Goal: Task Accomplishment & Management: Manage account settings

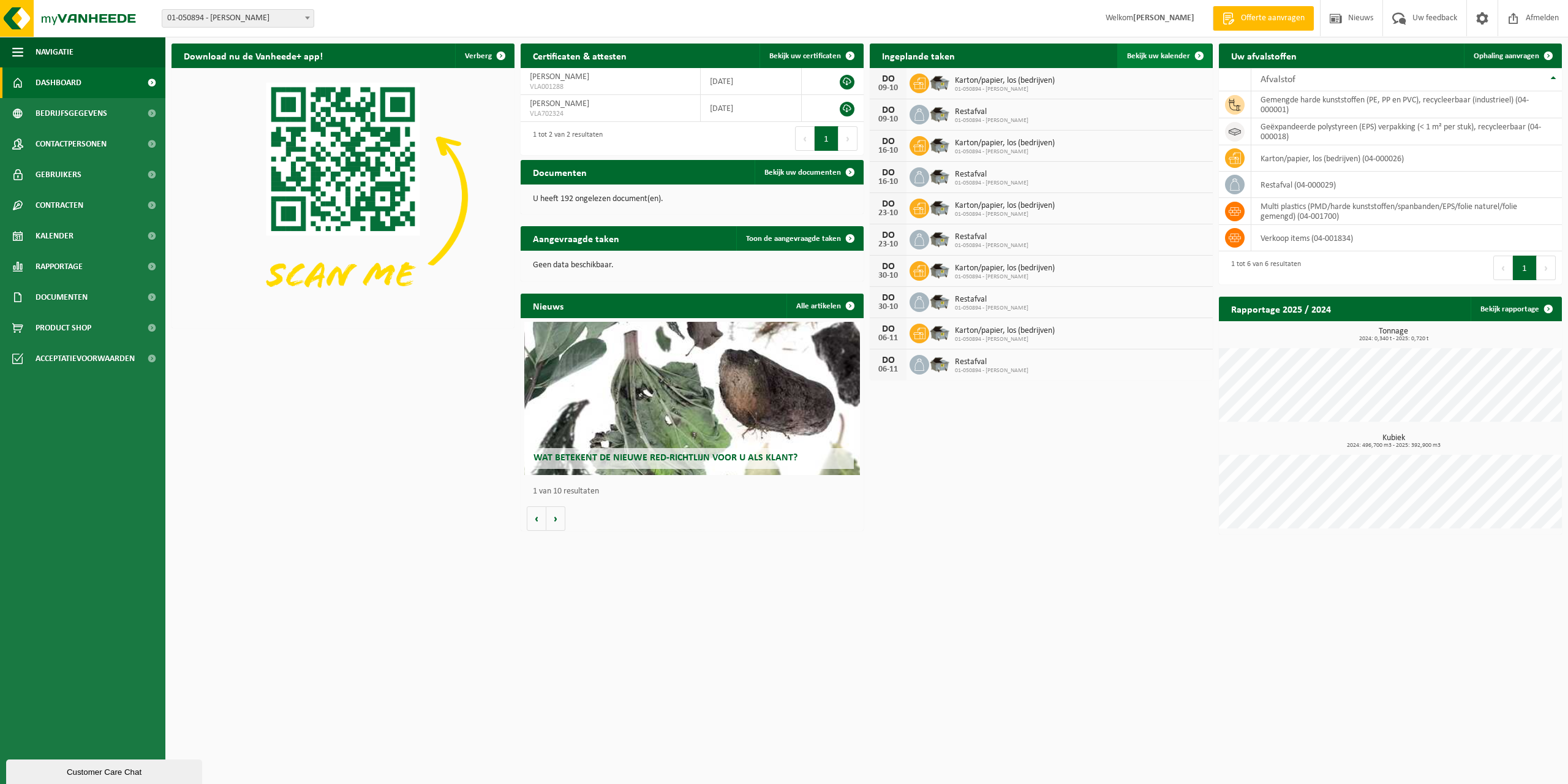
click at [1197, 55] on span at bounding box center [1199, 55] width 24 height 24
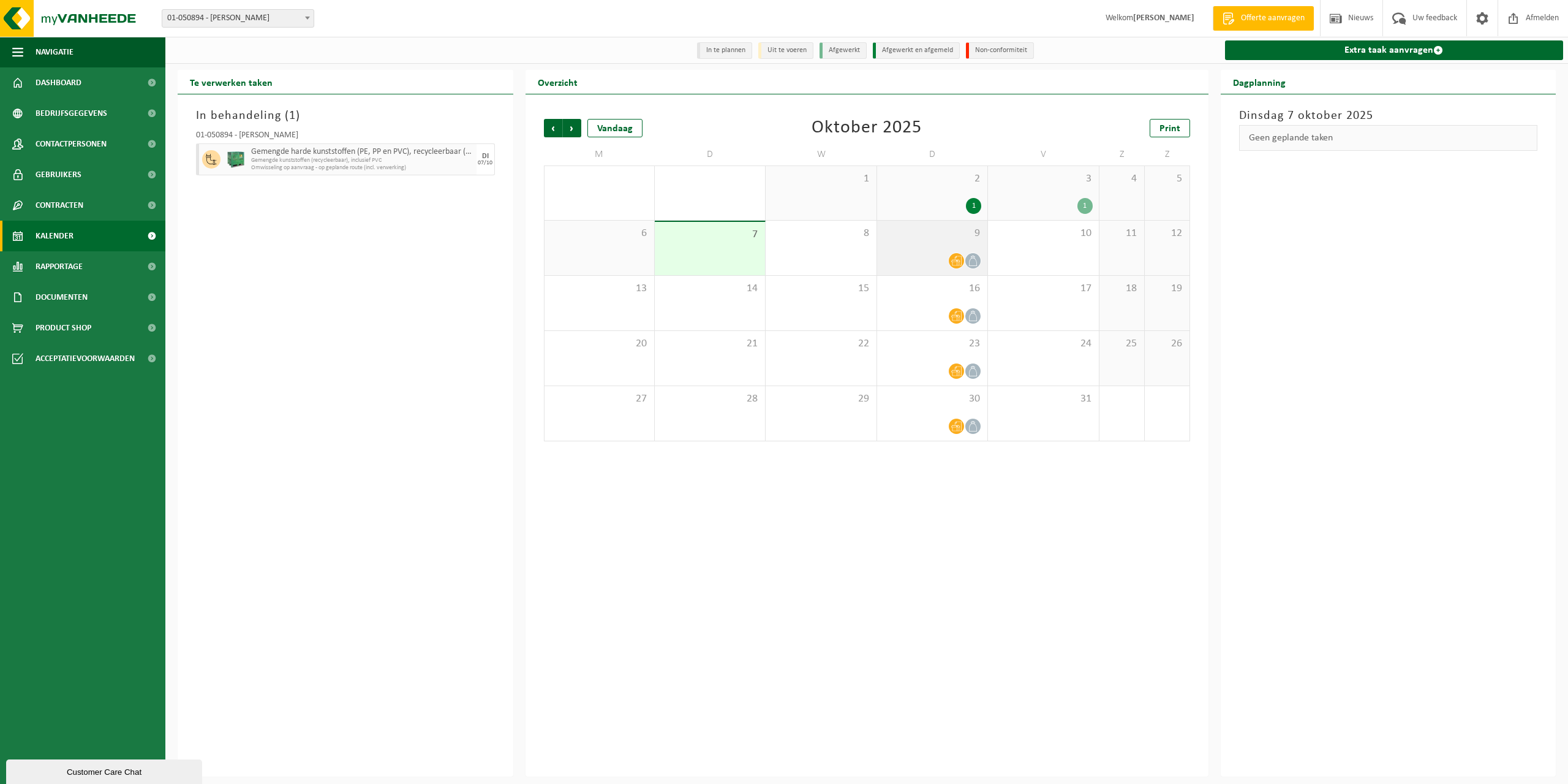
click at [941, 247] on div "9" at bounding box center [931, 247] width 110 height 55
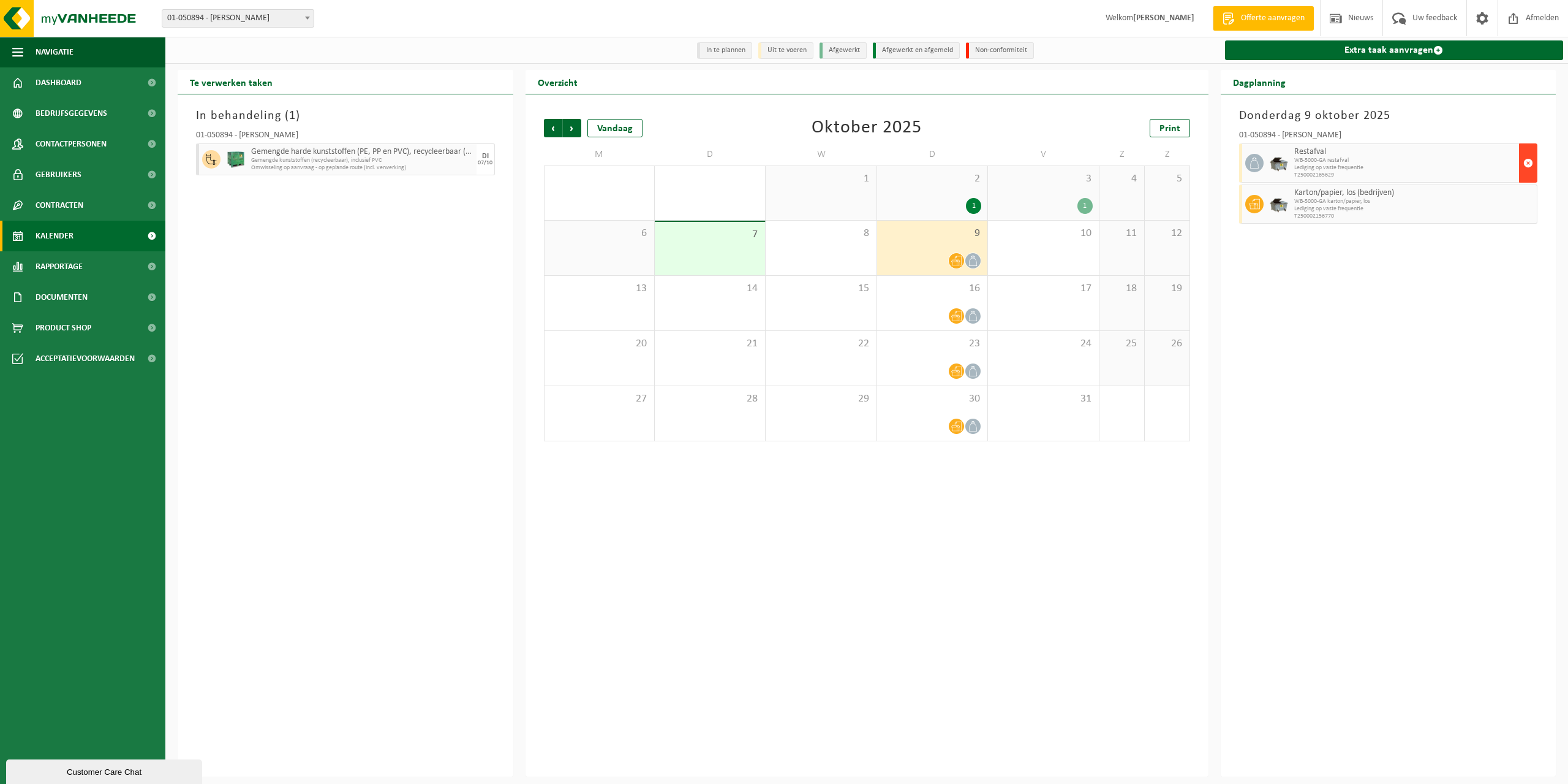
click at [1526, 164] on span "button" at bounding box center [1527, 163] width 10 height 24
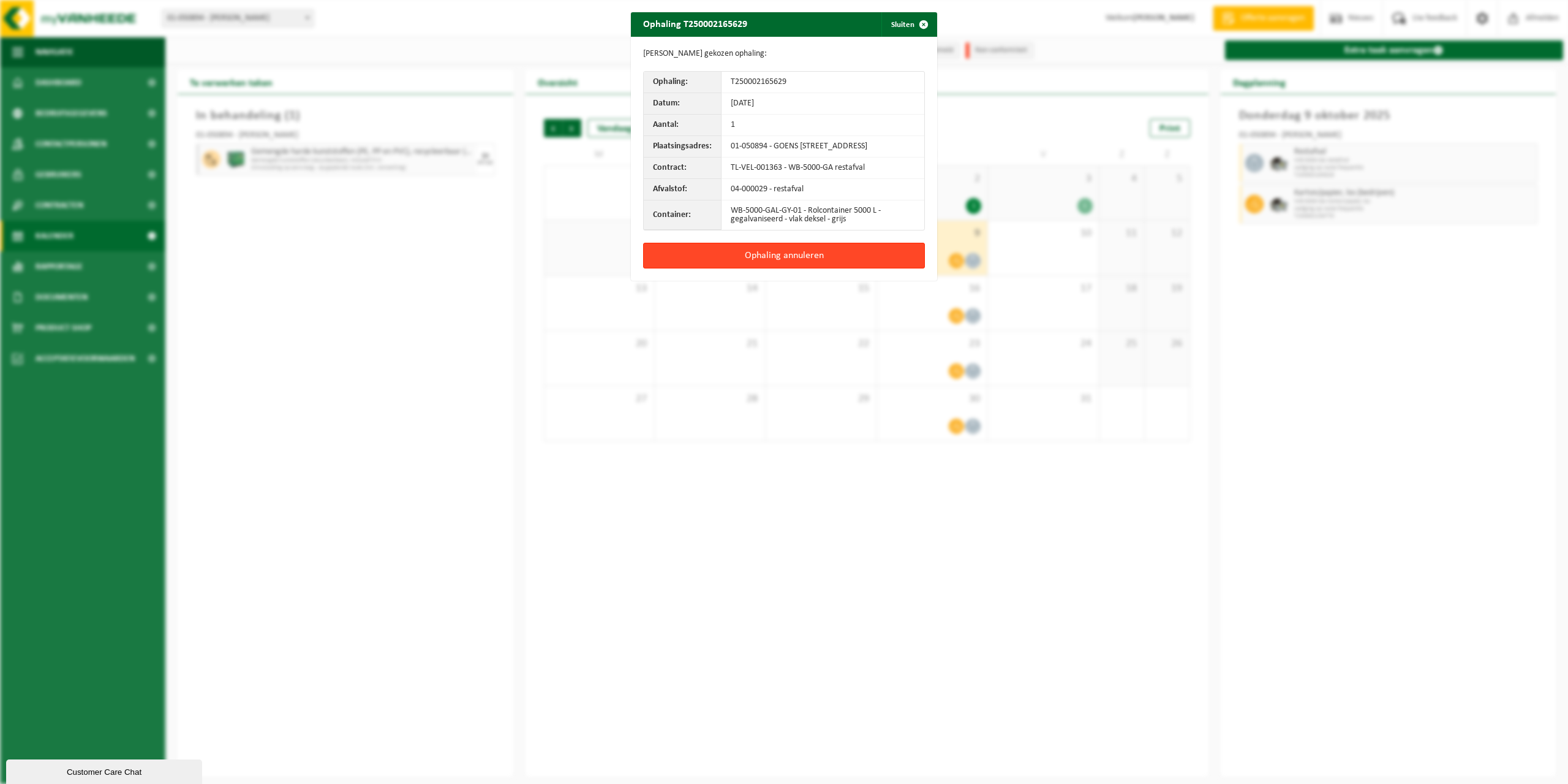
click at [784, 266] on button "Ophaling annuleren" at bounding box center [784, 255] width 282 height 26
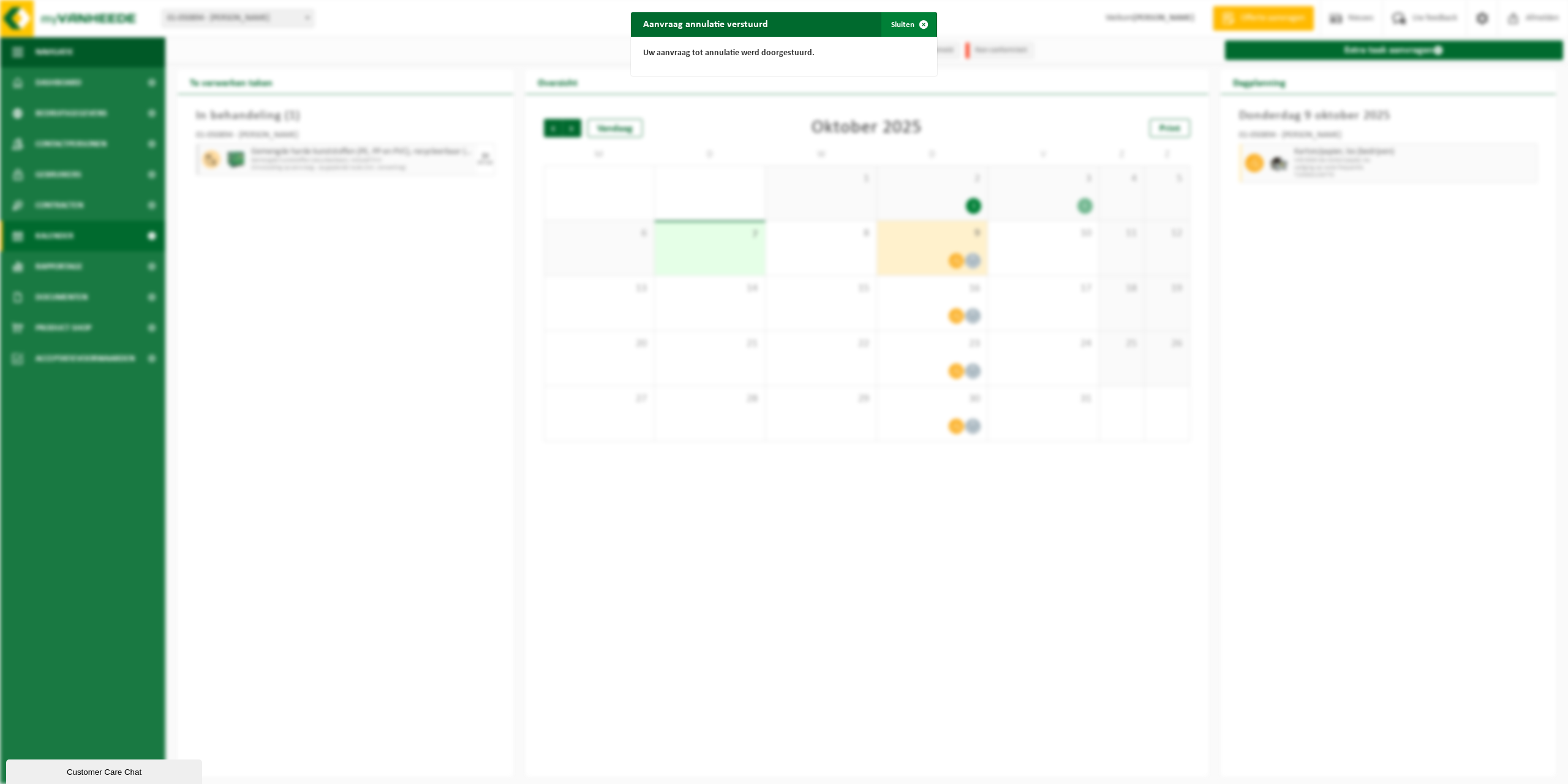
click at [897, 25] on button "Sluiten" at bounding box center [908, 24] width 54 height 24
